Goal: Entertainment & Leisure: Consume media (video, audio)

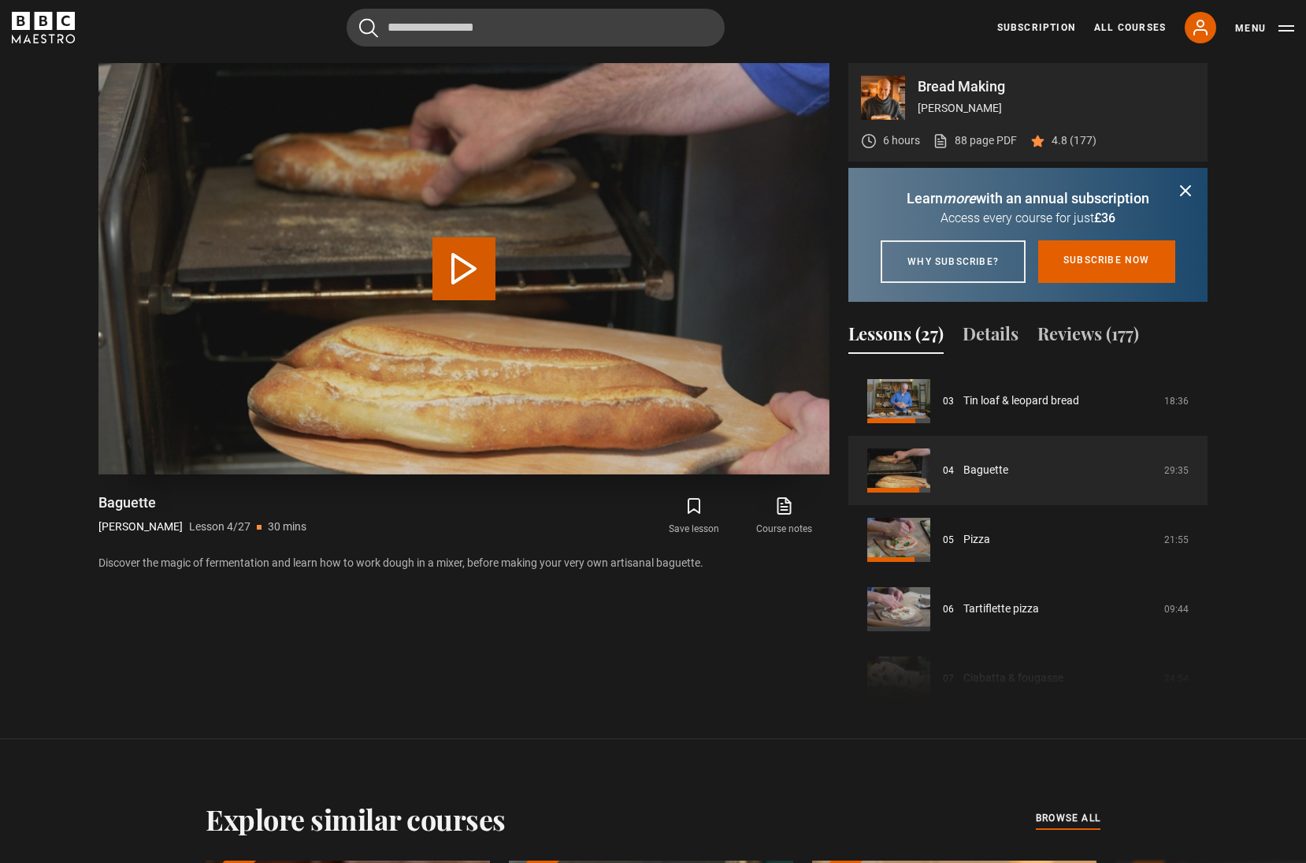
click at [473, 261] on button "Play Lesson Baguette" at bounding box center [464, 268] width 63 height 63
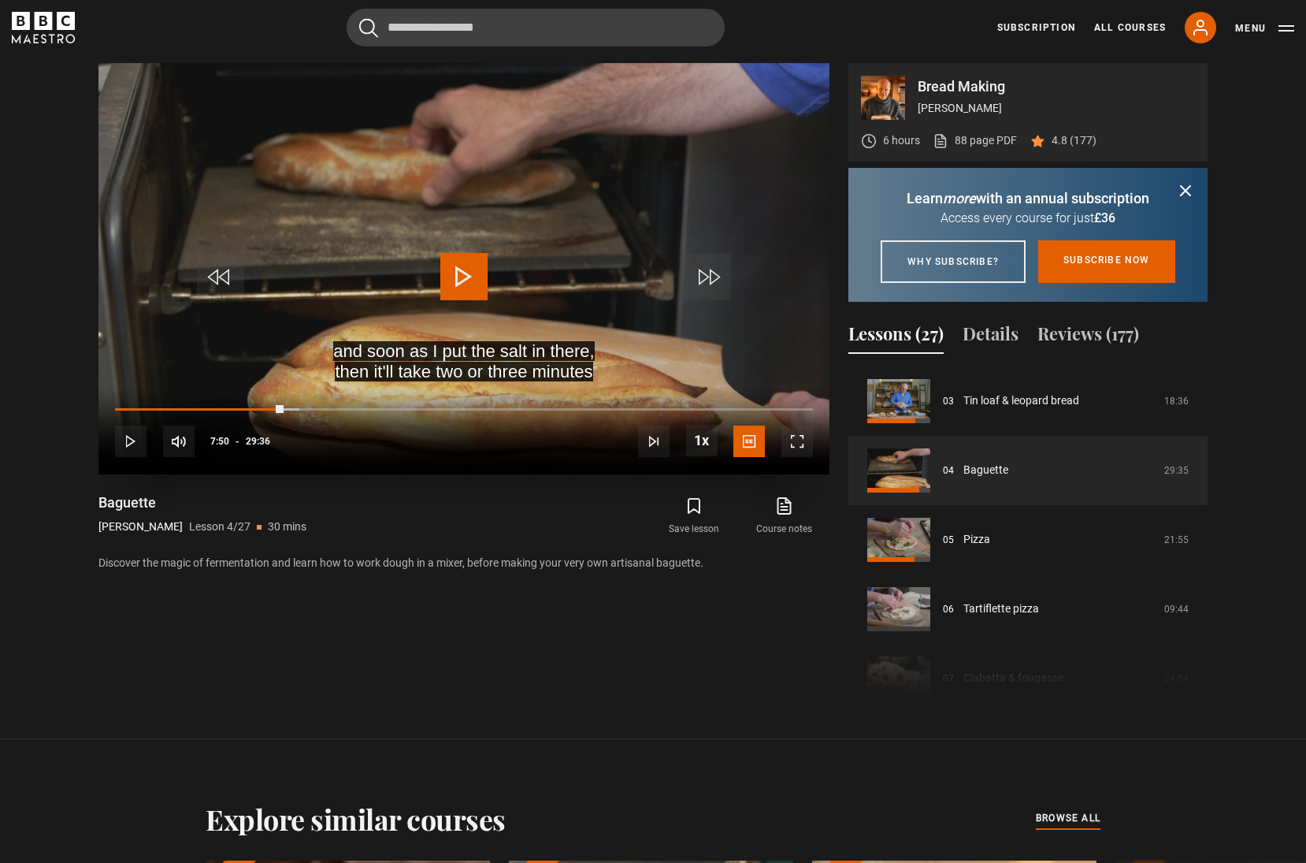
drag, startPoint x: 114, startPoint y: 409, endPoint x: 300, endPoint y: 403, distance: 186.1
click at [300, 403] on div "10s Skip Back 10 seconds Play 10s Skip Forward 10 seconds Loaded : 26.74% 00:58…" at bounding box center [463, 430] width 731 height 87
click at [799, 445] on span "Video Player" at bounding box center [798, 441] width 32 height 32
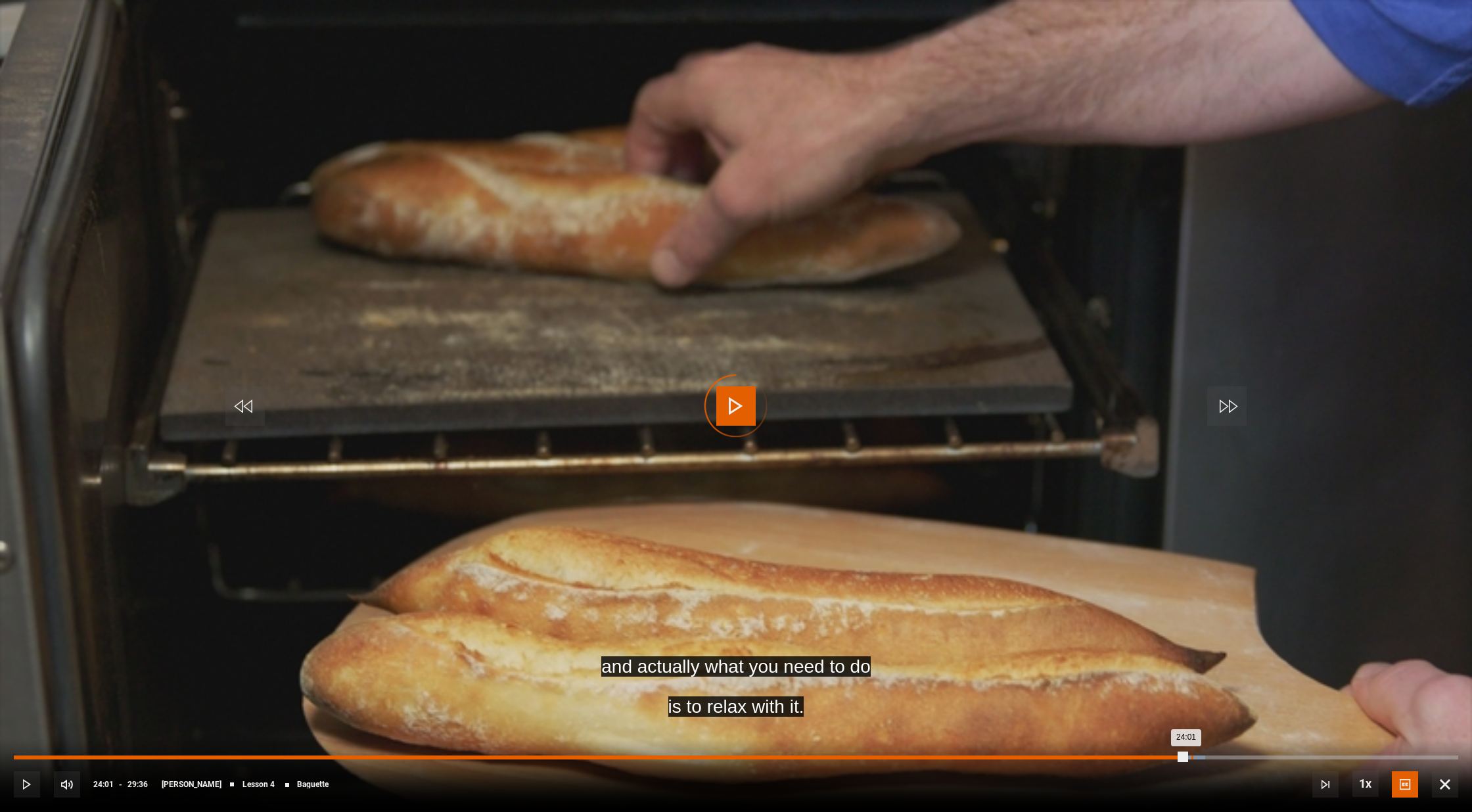
drag, startPoint x: 1136, startPoint y: 760, endPoint x: 1193, endPoint y: 757, distance: 57.1
click at [1089, 719] on div "Loaded : 82.48% 24:07 24:01" at bounding box center [736, 757] width 1444 height 4
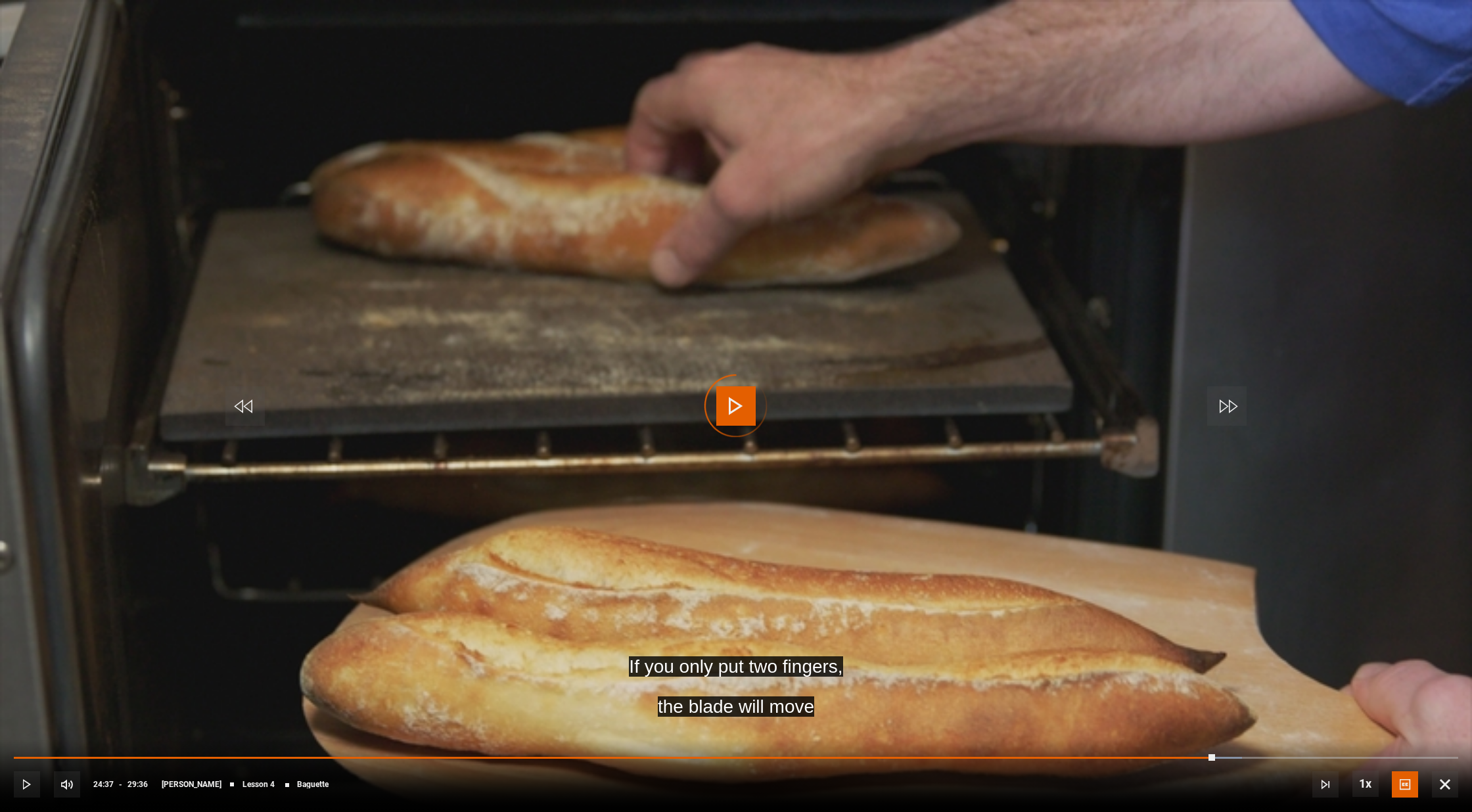
drag, startPoint x: 1193, startPoint y: 754, endPoint x: 1216, endPoint y: 754, distance: 23.0
click at [1089, 719] on div "10s Skip Back 10 seconds Play 10s Skip Forward 10 seconds Loaded : 85.02% 24:10…" at bounding box center [736, 774] width 1472 height 73
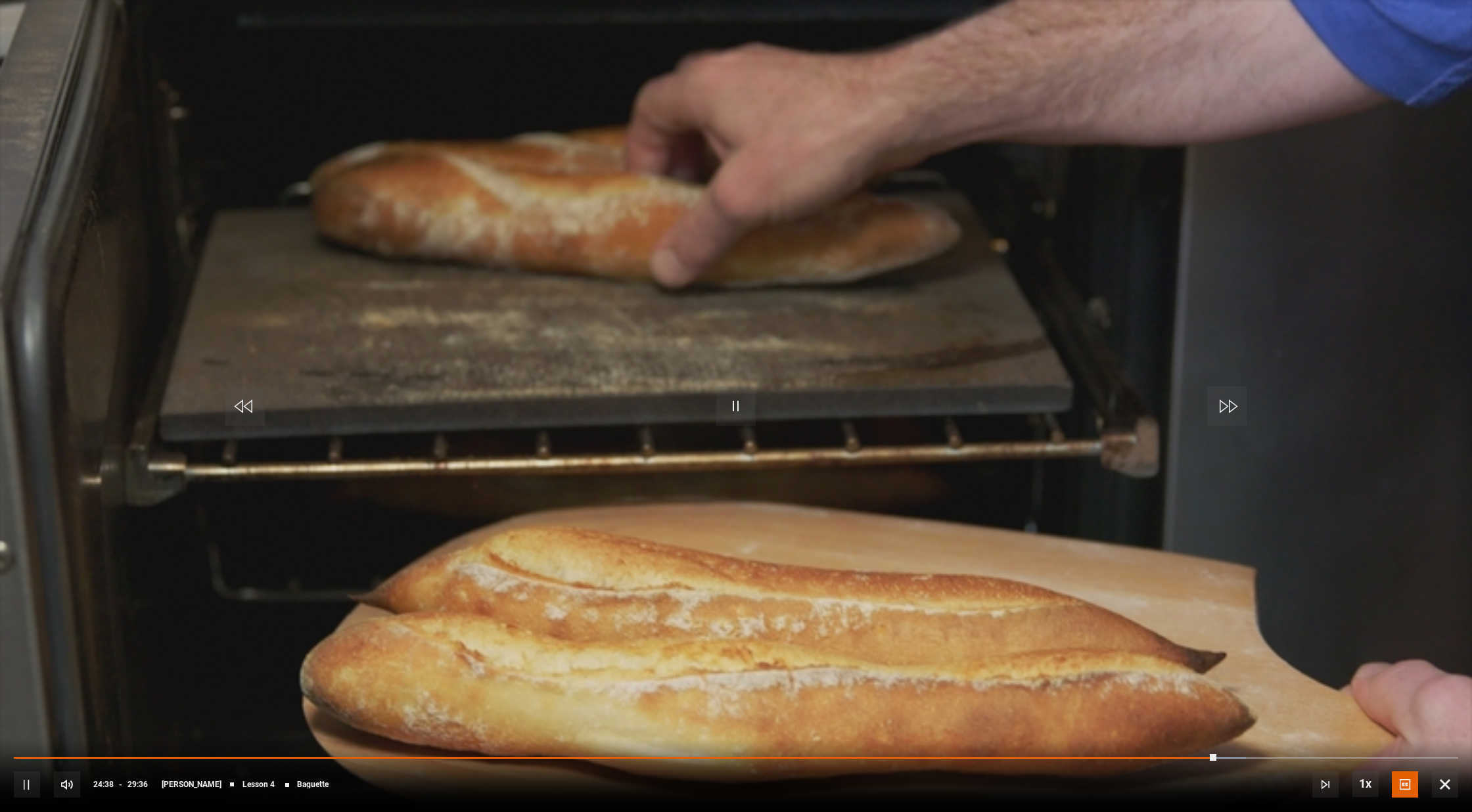
click at [1089, 719] on div "10s Skip Back 10 seconds Pause 10s Skip Forward 10 seconds Loaded : 85.29% 25:0…" at bounding box center [736, 774] width 1472 height 73
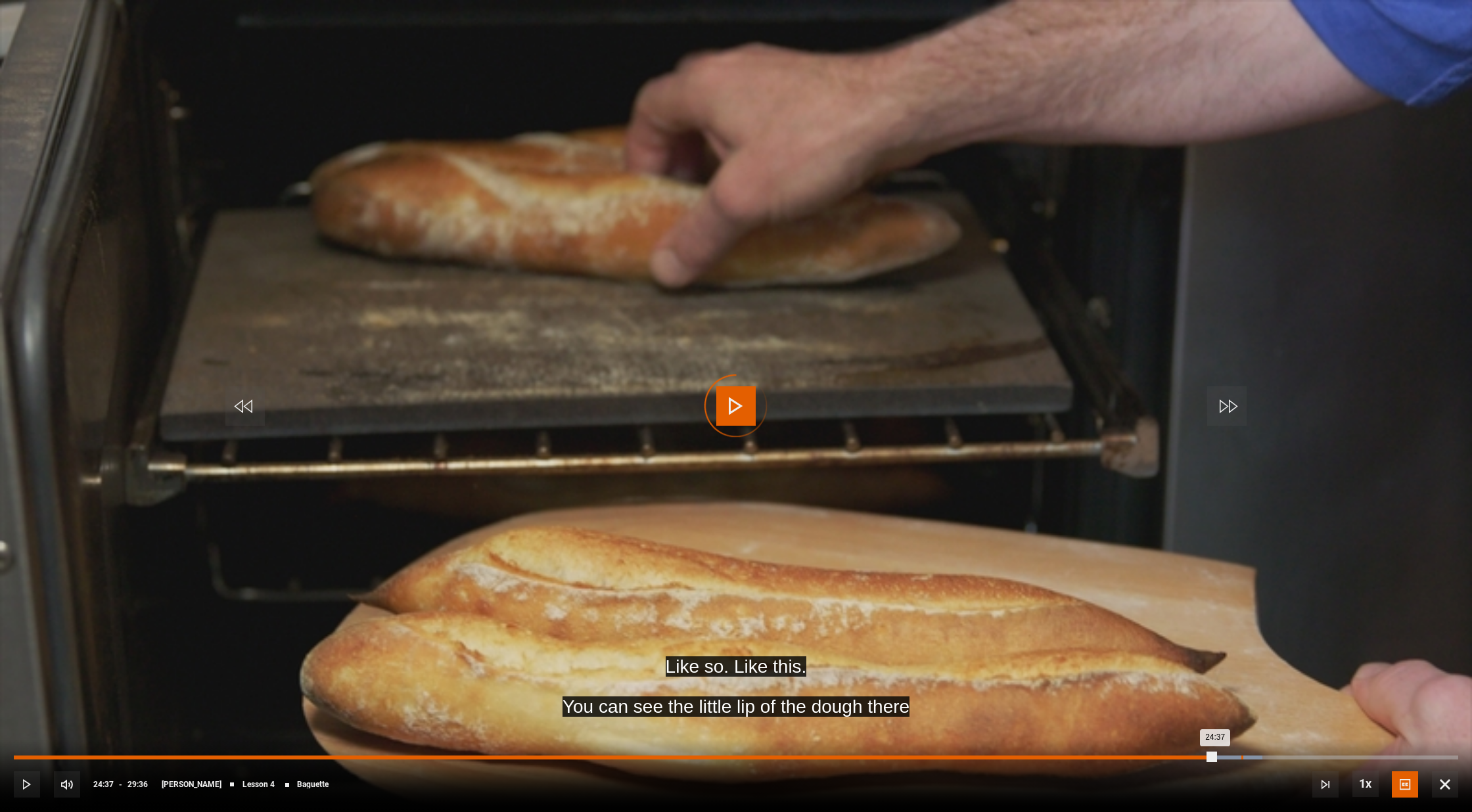
drag, startPoint x: 1215, startPoint y: 755, endPoint x: 1242, endPoint y: 755, distance: 27.0
click at [1089, 719] on div "24:37" at bounding box center [615, 757] width 1201 height 4
drag, startPoint x: 1241, startPoint y: 757, endPoint x: 1262, endPoint y: 757, distance: 21.0
click at [1089, 719] on div "Loaded : 87.83% 25:27 25:26" at bounding box center [736, 757] width 1444 height 4
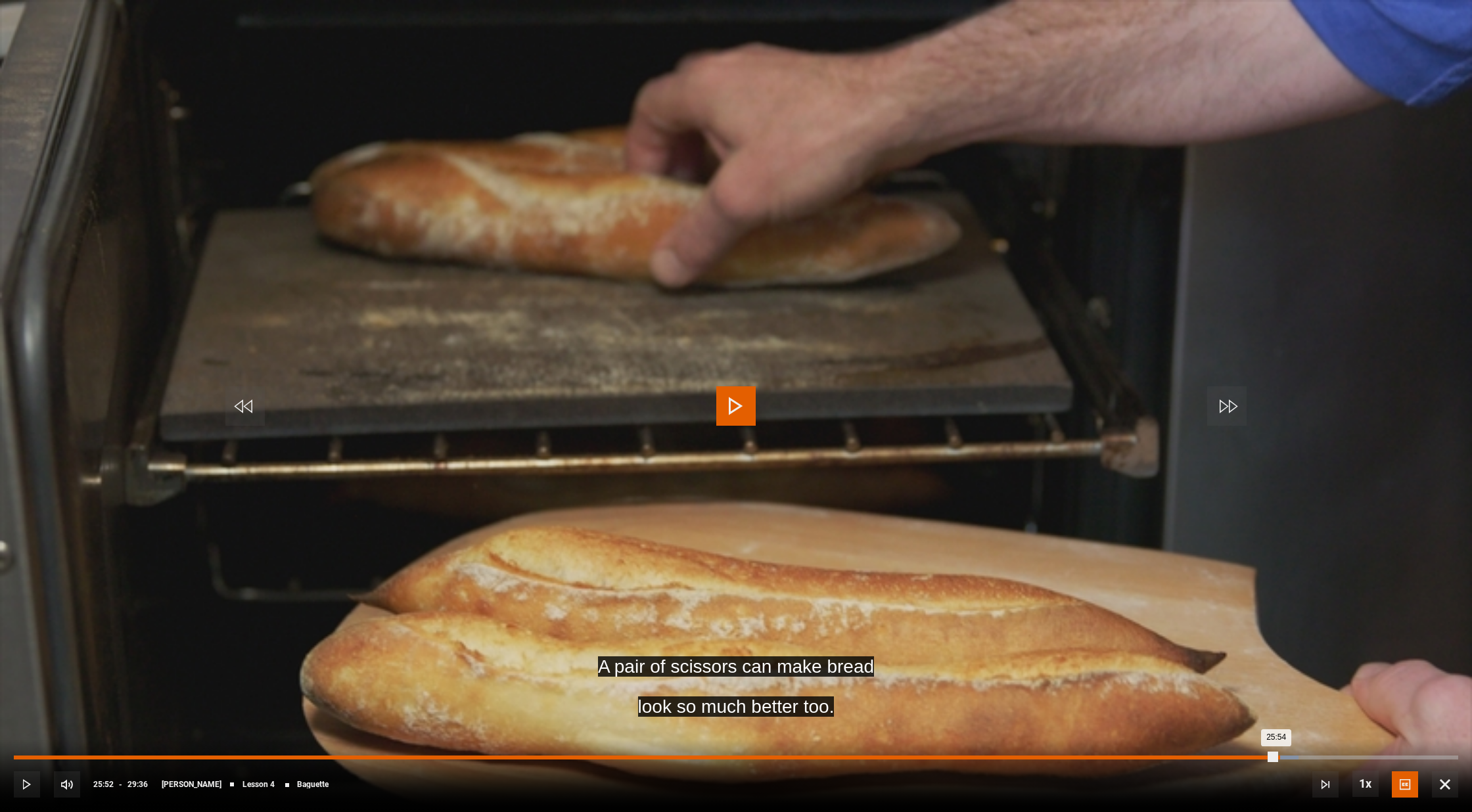
drag, startPoint x: 1259, startPoint y: 758, endPoint x: 1278, endPoint y: 757, distance: 19.0
click at [1089, 719] on div "25:54" at bounding box center [646, 757] width 1263 height 4
drag, startPoint x: 1276, startPoint y: 758, endPoint x: 1293, endPoint y: 757, distance: 17.0
click at [1089, 719] on div "25:52" at bounding box center [646, 757] width 1263 height 4
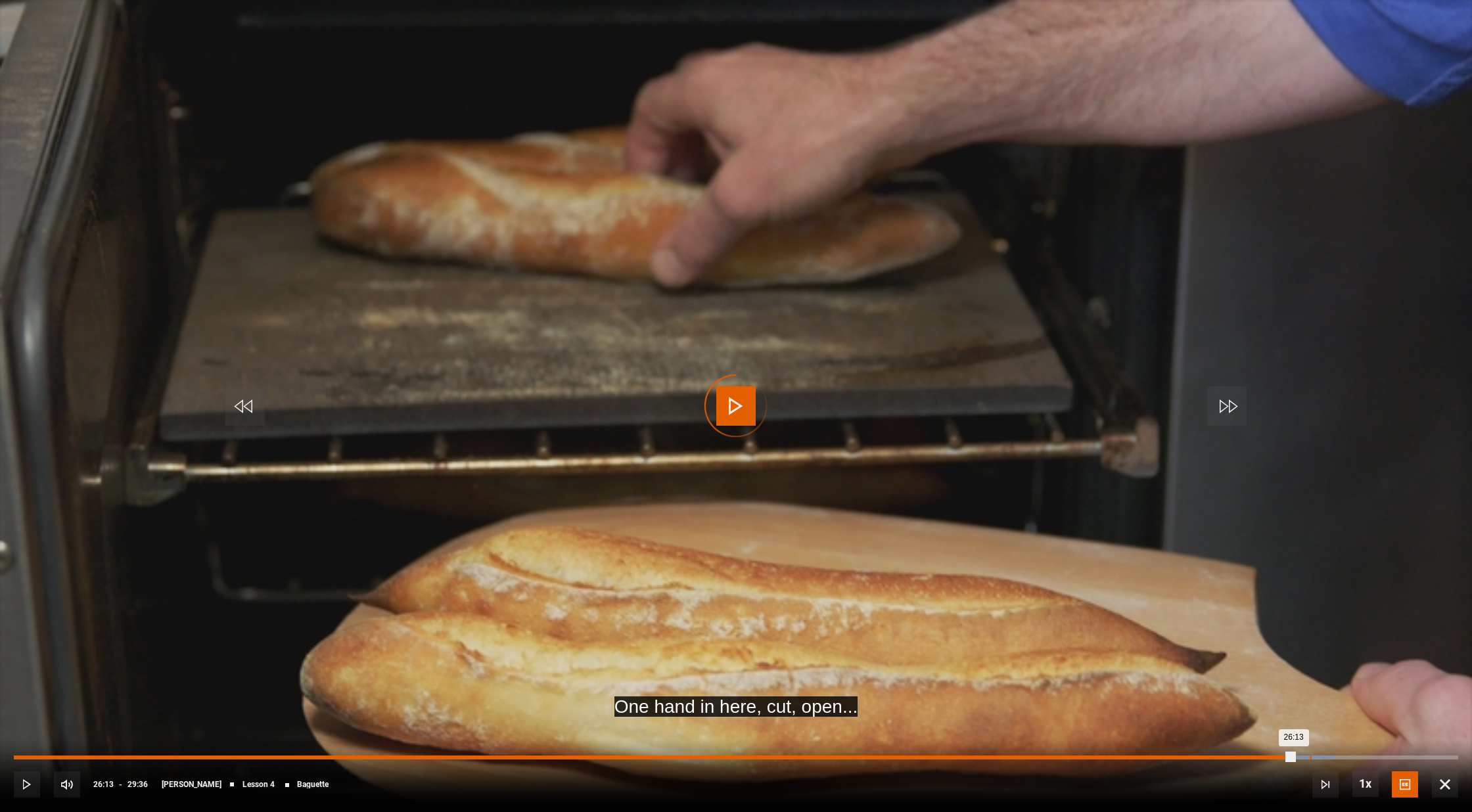
drag, startPoint x: 1289, startPoint y: 757, endPoint x: 1310, endPoint y: 757, distance: 21.0
click at [1089, 719] on div "Loaded : 91.48% 26:33 26:13" at bounding box center [736, 757] width 1444 height 4
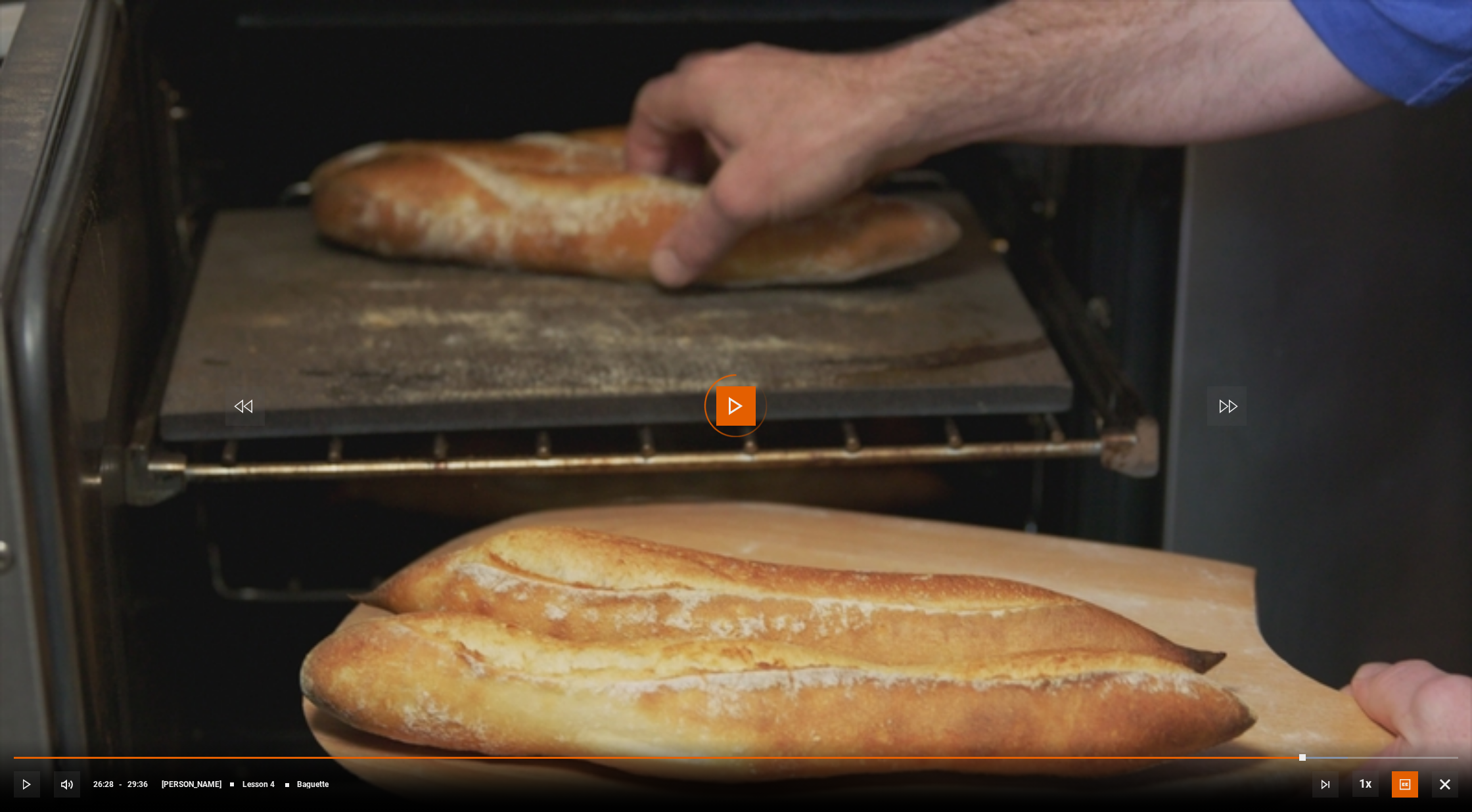
drag, startPoint x: 1306, startPoint y: 755, endPoint x: 1319, endPoint y: 754, distance: 13.0
click at [1089, 719] on div "10s Skip Back 10 seconds Play 10s Skip Forward 10 seconds Loaded : 92.34% 26:35…" at bounding box center [736, 774] width 1472 height 73
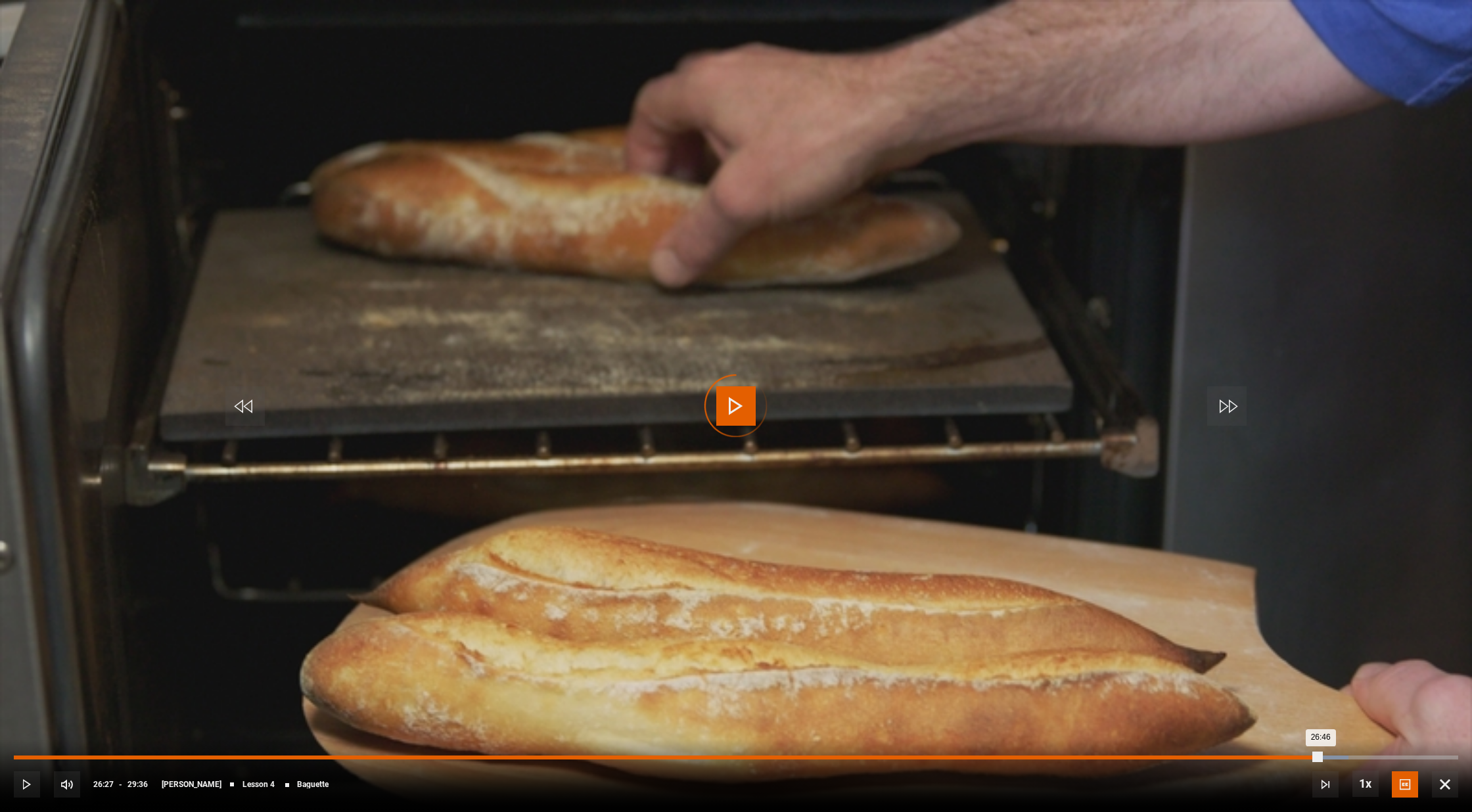
click at [1089, 719] on div "26:27" at bounding box center [1306, 757] width 2 height 4
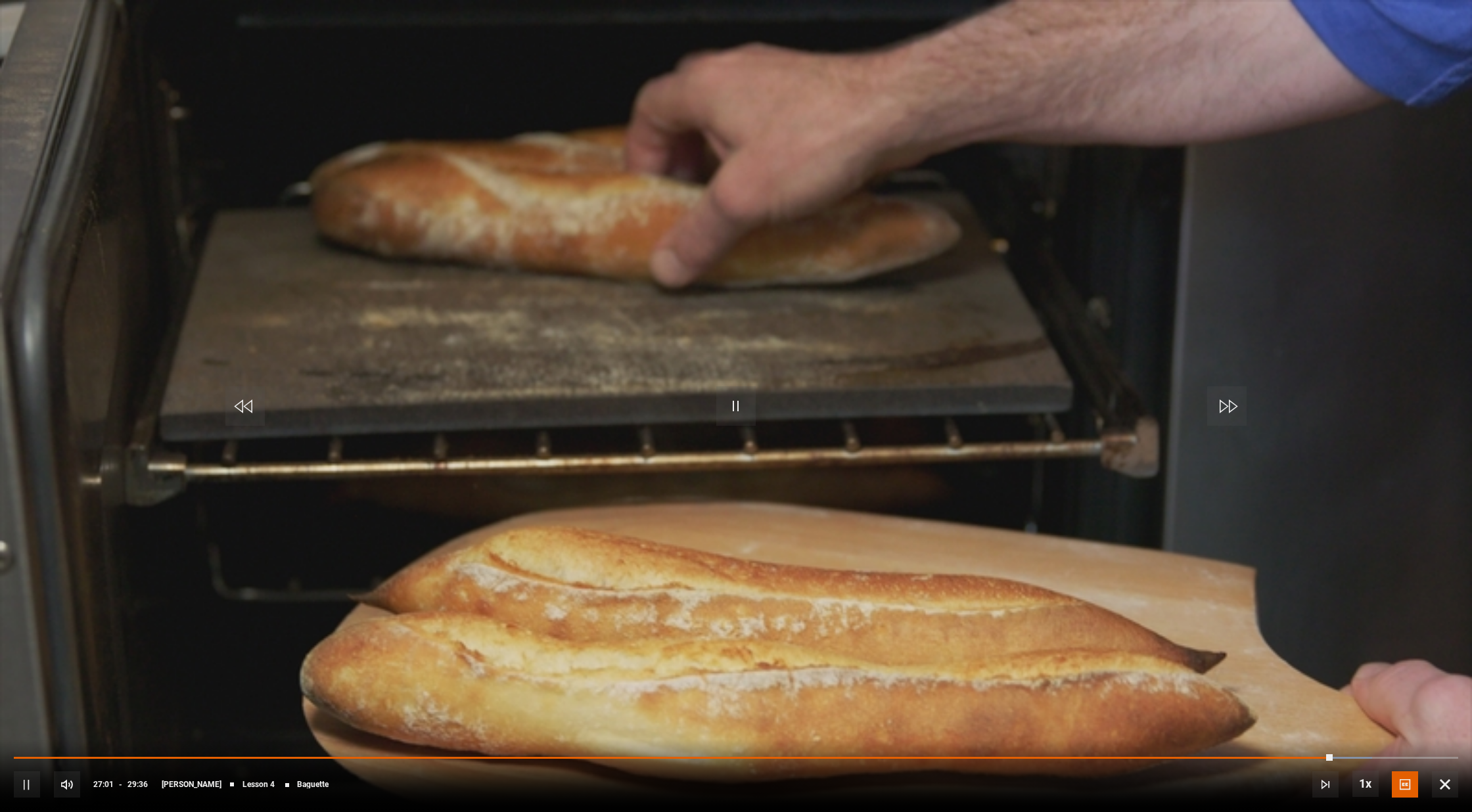
click at [736, 412] on span "Video Player" at bounding box center [736, 405] width 39 height 39
